Goal: Register for event/course

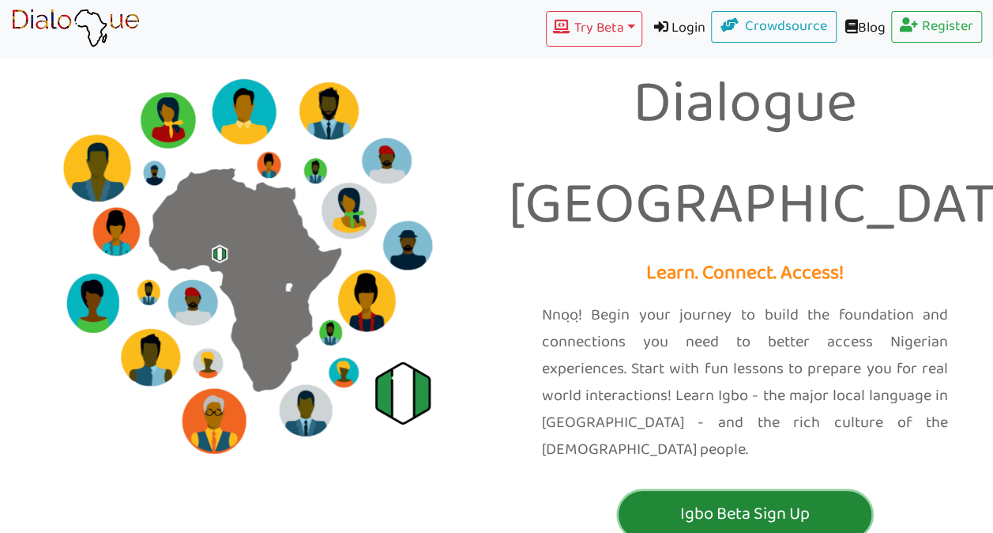
click at [774, 499] on p "Igbo Beta Sign Up" at bounding box center [745, 513] width 245 height 29
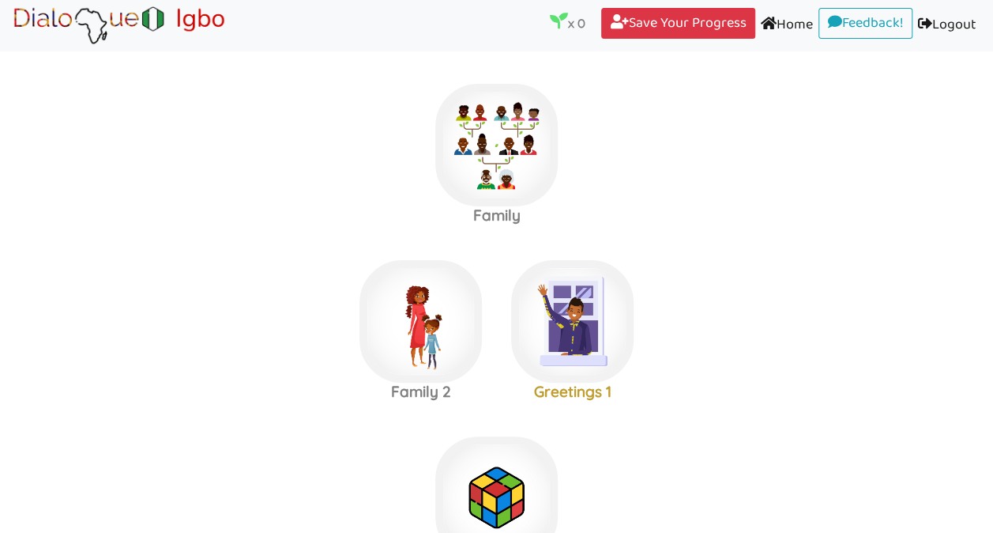
scroll to position [465, 0]
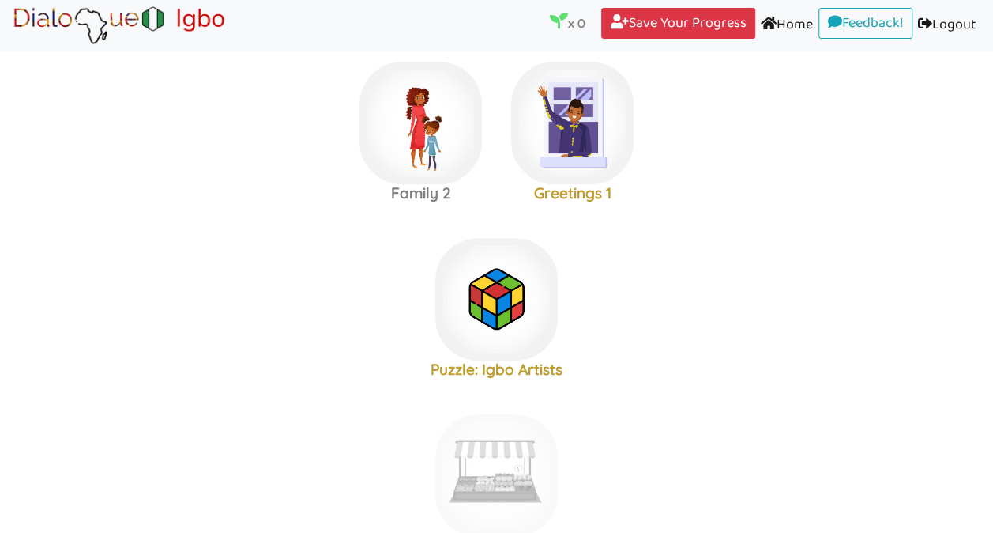
scroll to position [60, 0]
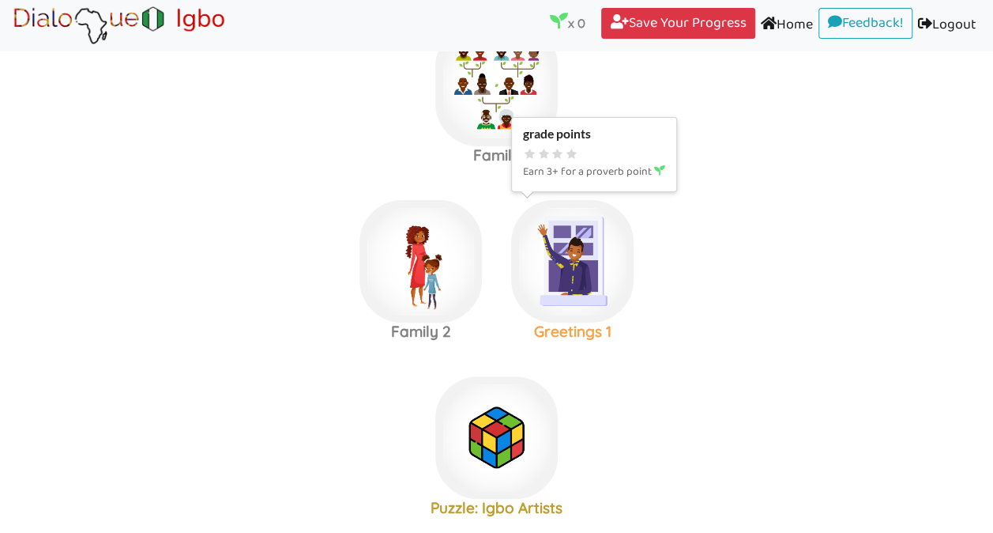
click at [593, 259] on img at bounding box center [572, 261] width 122 height 122
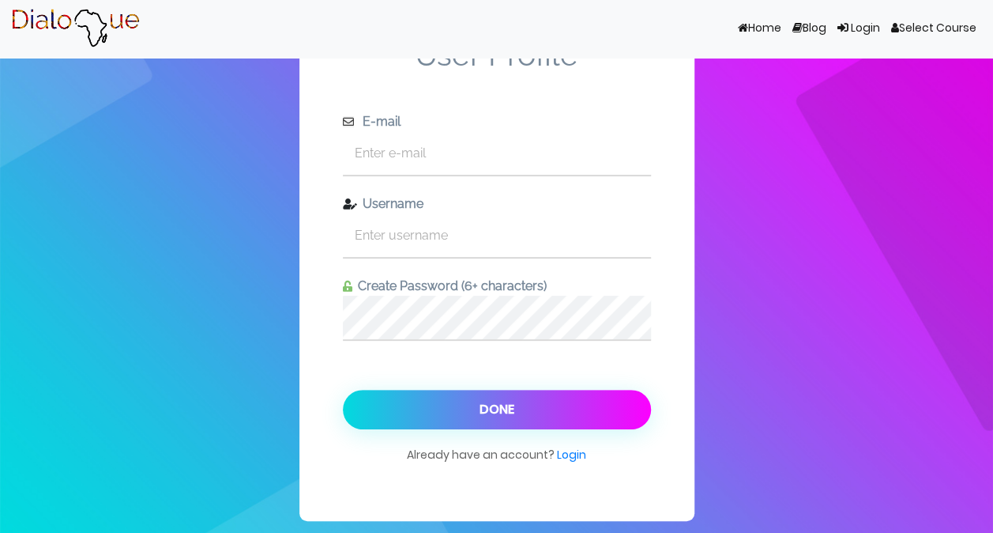
scroll to position [26, 0]
click at [140, 48] on img at bounding box center [75, 29] width 129 height 40
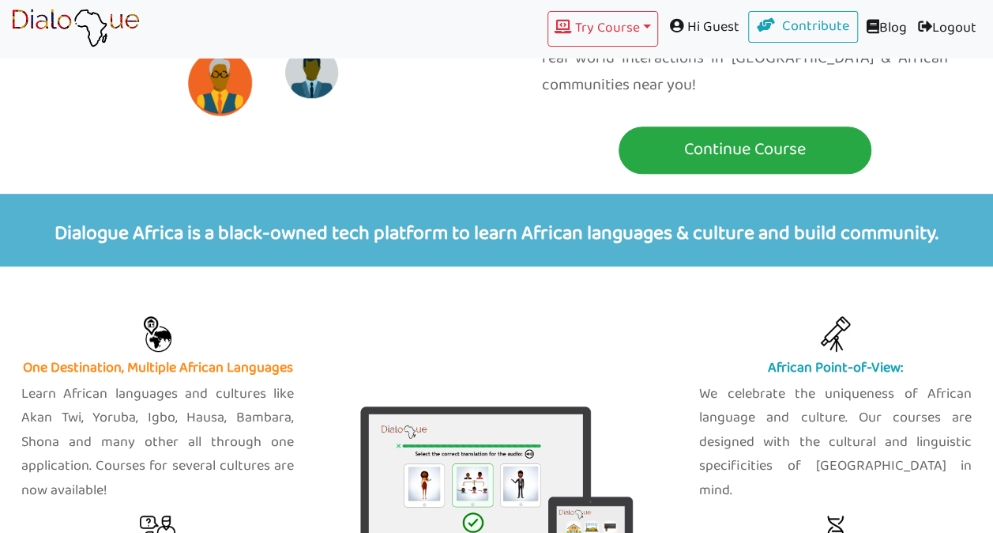
scroll to position [356, 0]
